Goal: Check status: Check status

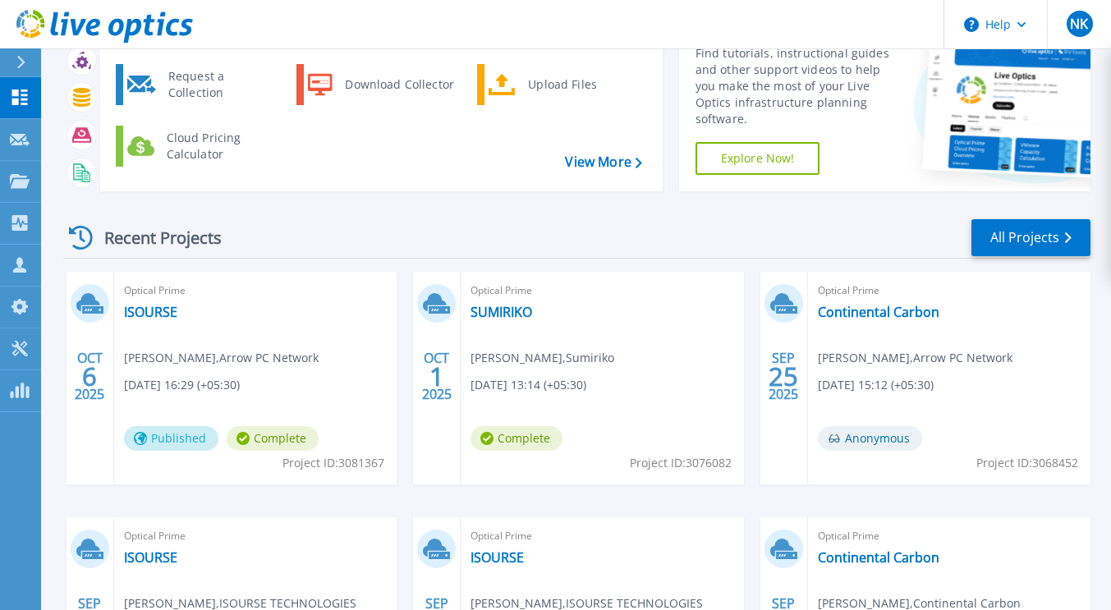
scroll to position [95, 0]
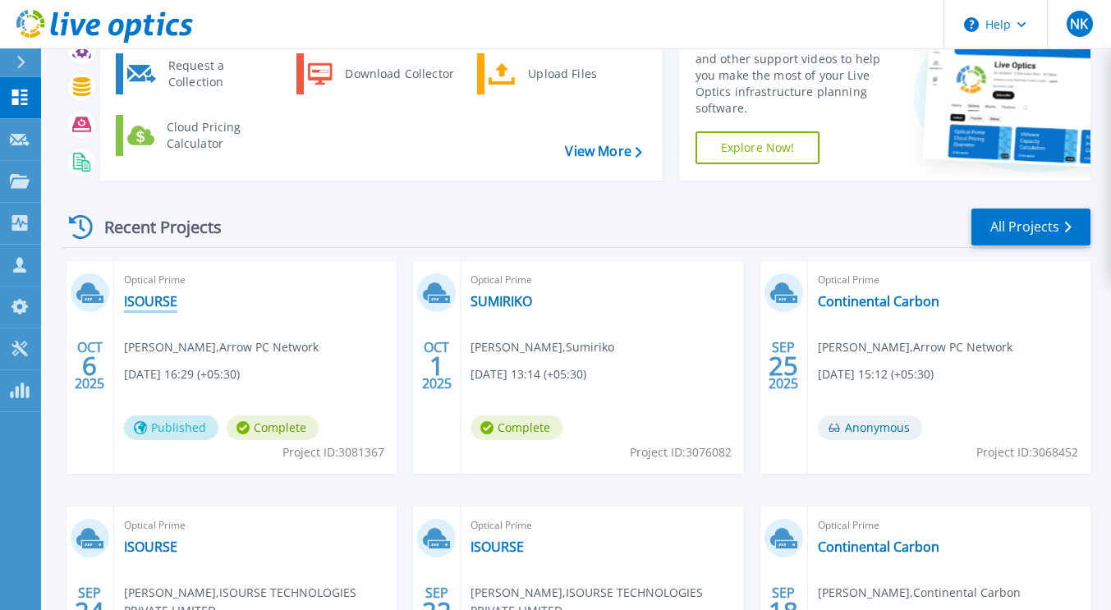
click at [151, 309] on link "ISOURSE" at bounding box center [150, 301] width 53 height 16
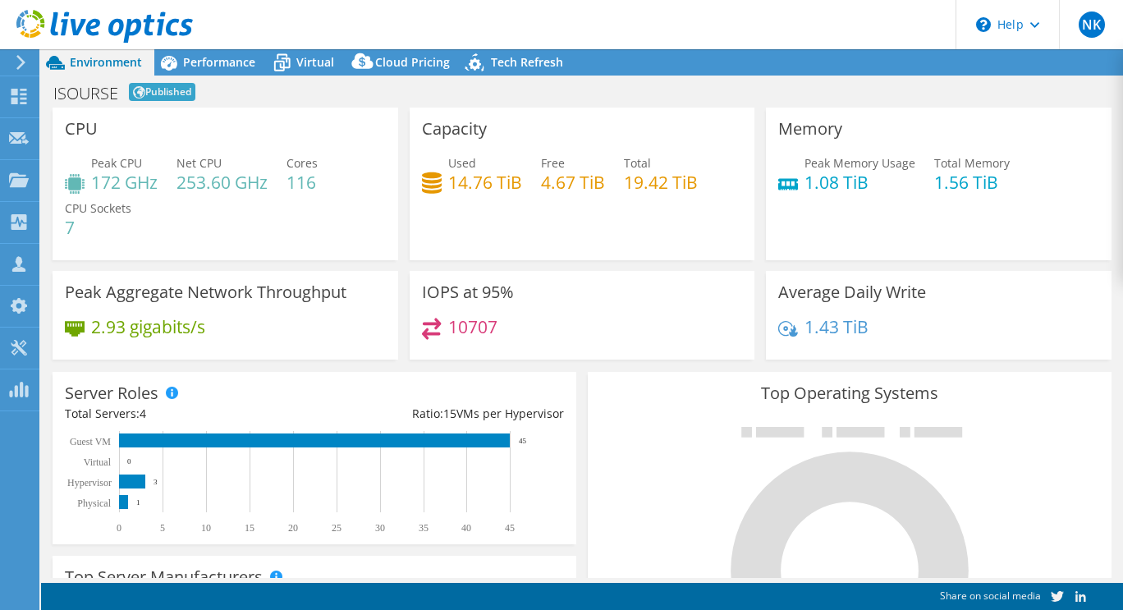
select select "USD"
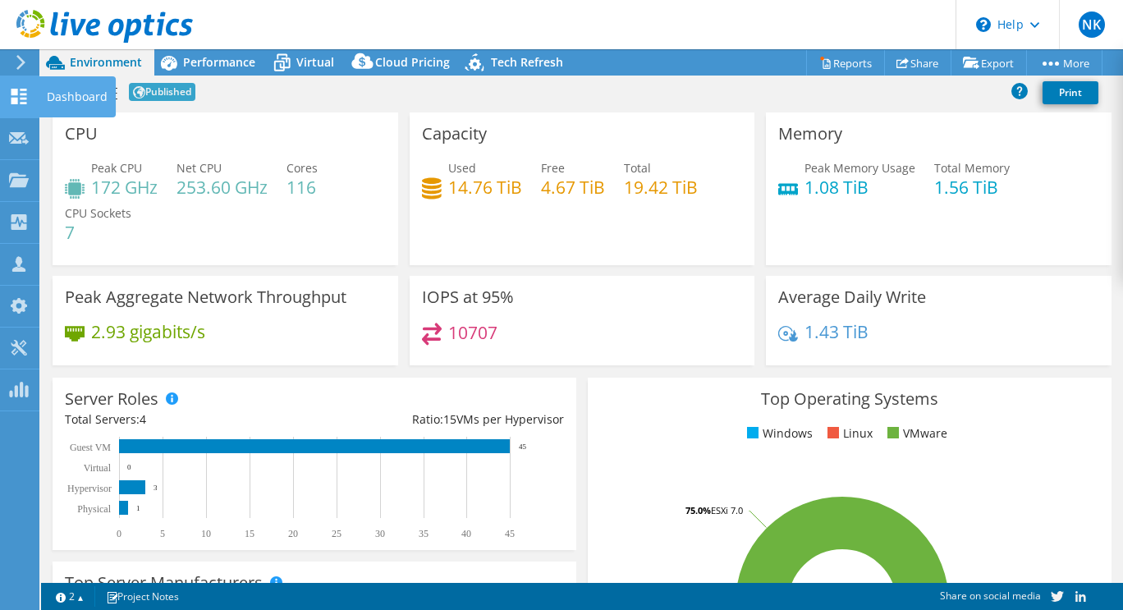
click at [22, 107] on div at bounding box center [19, 99] width 20 height 18
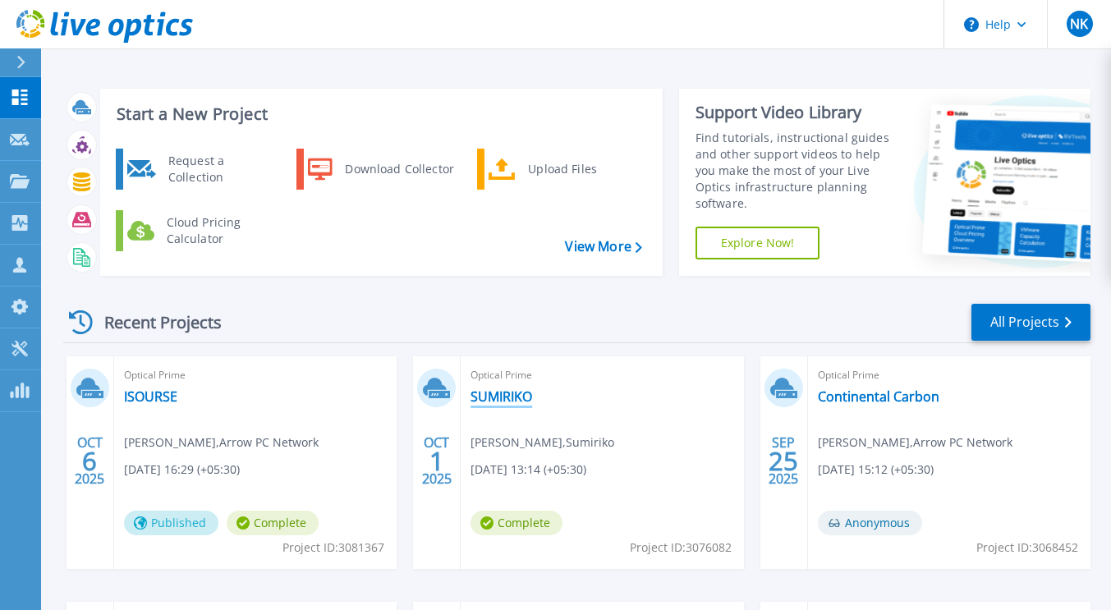
click at [500, 401] on link "SUMIRIKO" at bounding box center [502, 396] width 62 height 16
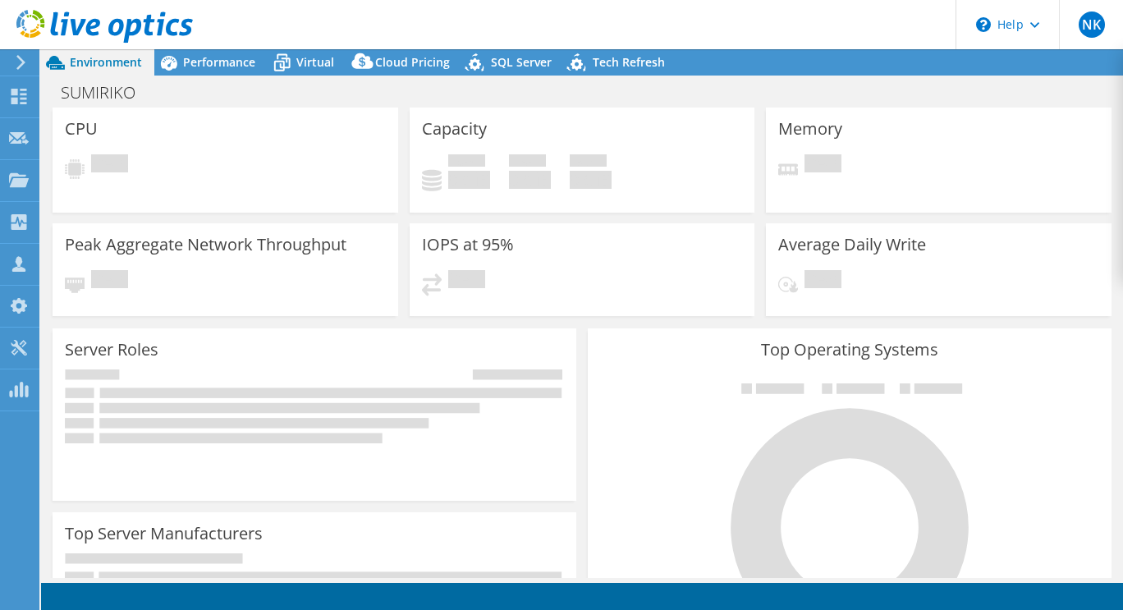
select select "USD"
